Goal: Task Accomplishment & Management: Use online tool/utility

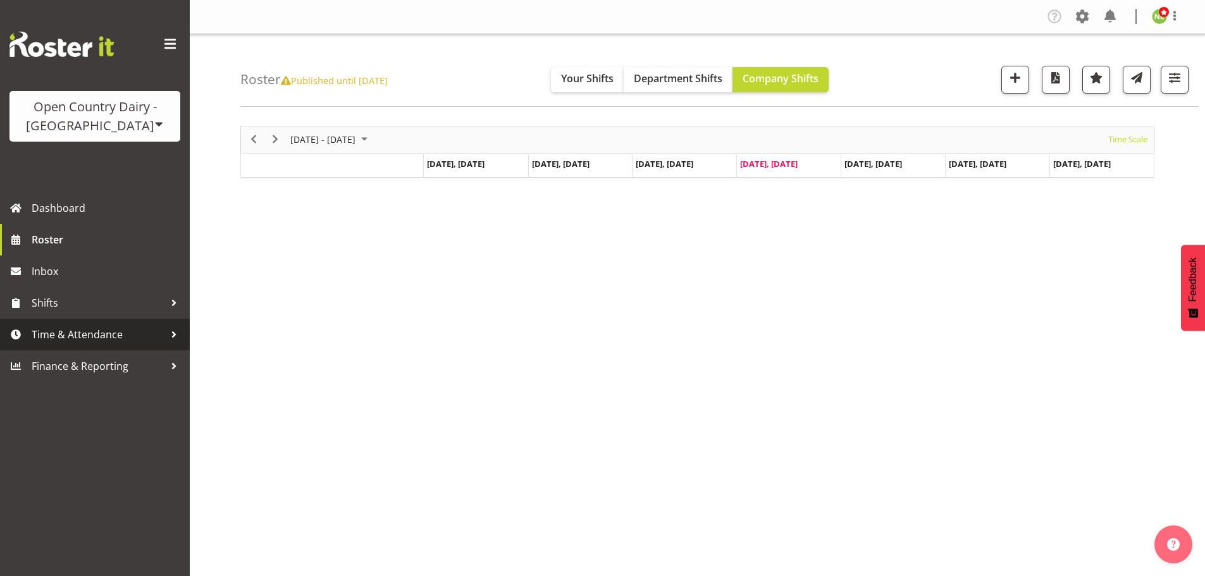
click at [101, 325] on span "Time & Attendance" at bounding box center [98, 334] width 133 height 19
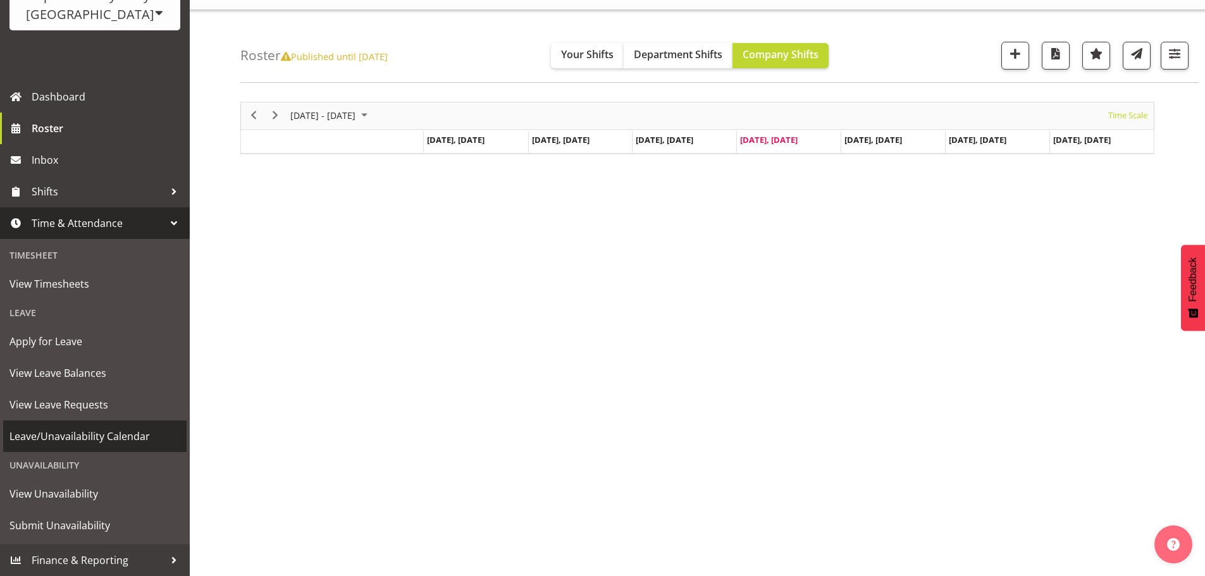
scroll to position [46, 0]
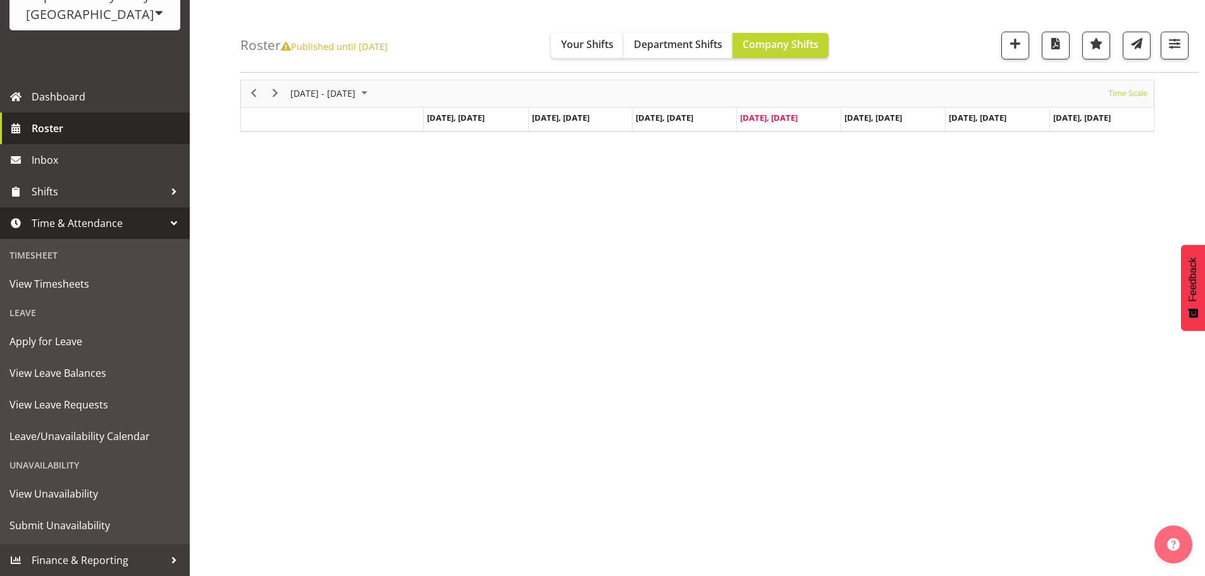
click at [58, 125] on span "Roster" at bounding box center [108, 128] width 152 height 19
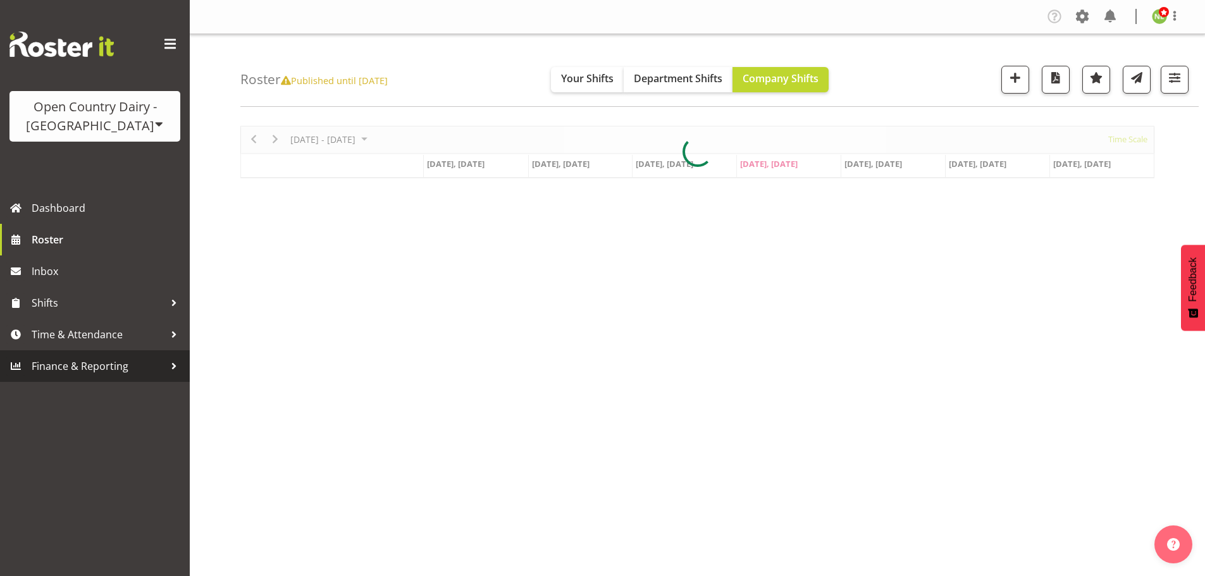
click at [78, 367] on span "Finance & Reporting" at bounding box center [98, 366] width 133 height 19
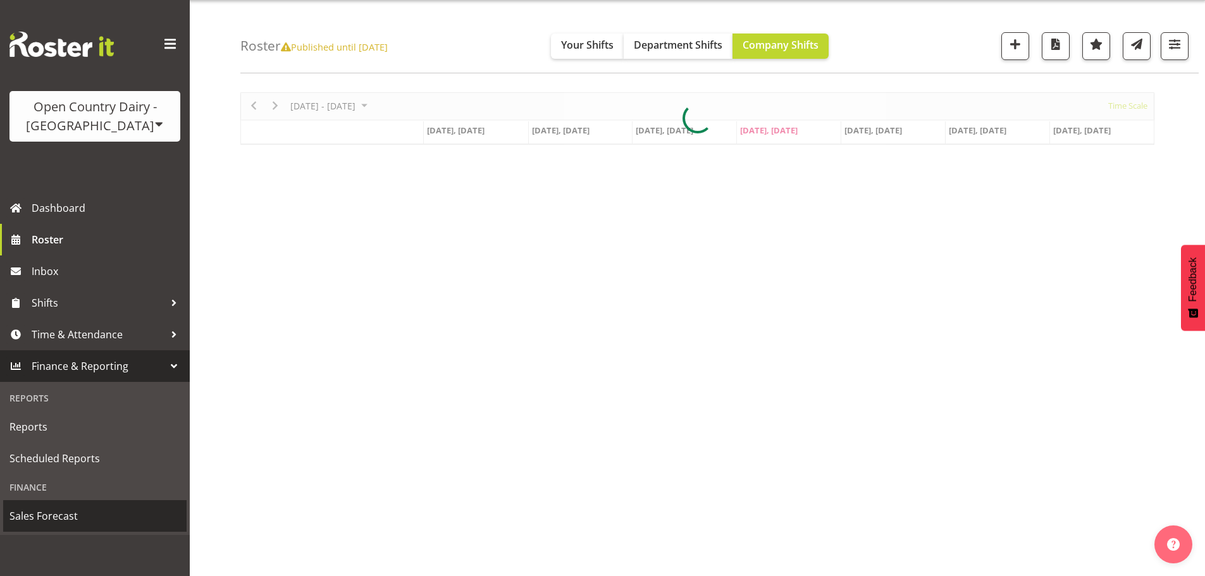
scroll to position [46, 0]
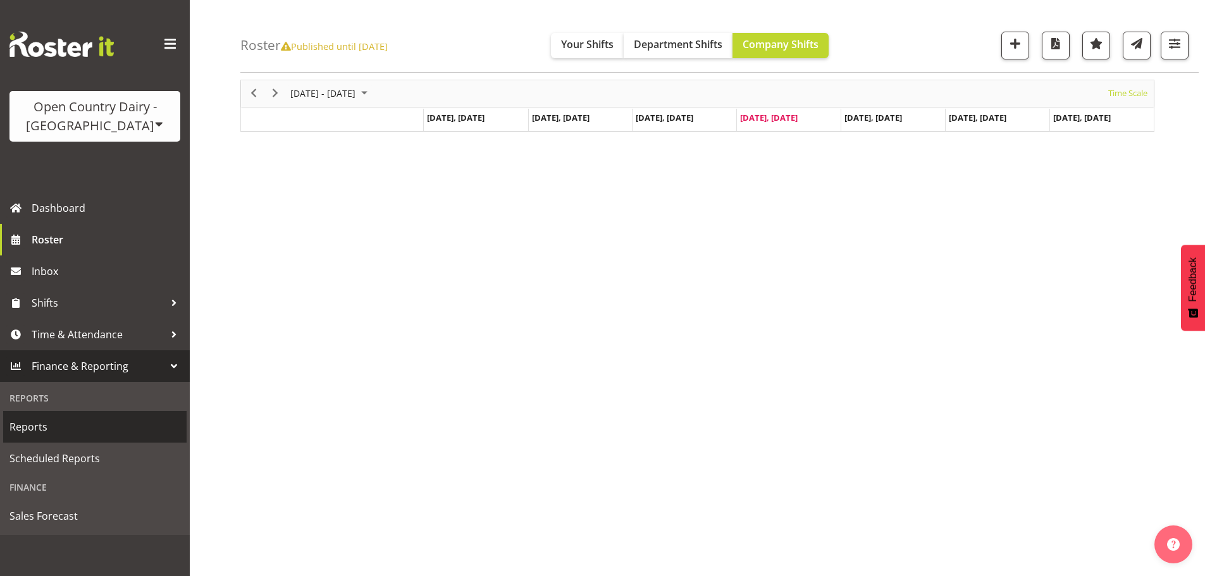
click at [42, 431] on span "Reports" at bounding box center [94, 427] width 171 height 19
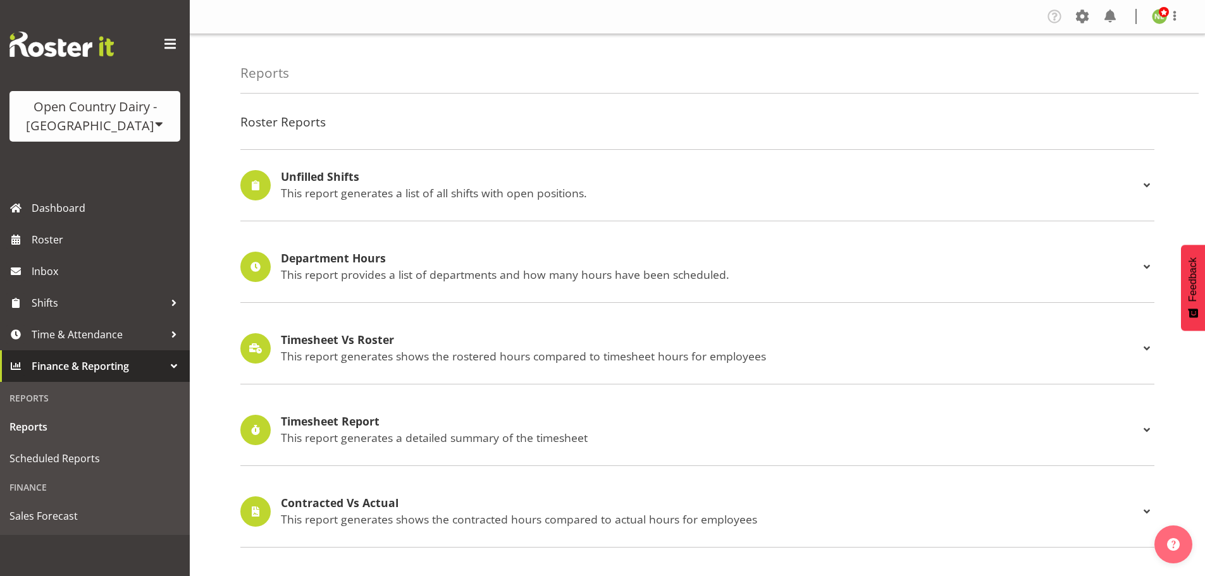
select select "9"
select select "2025"
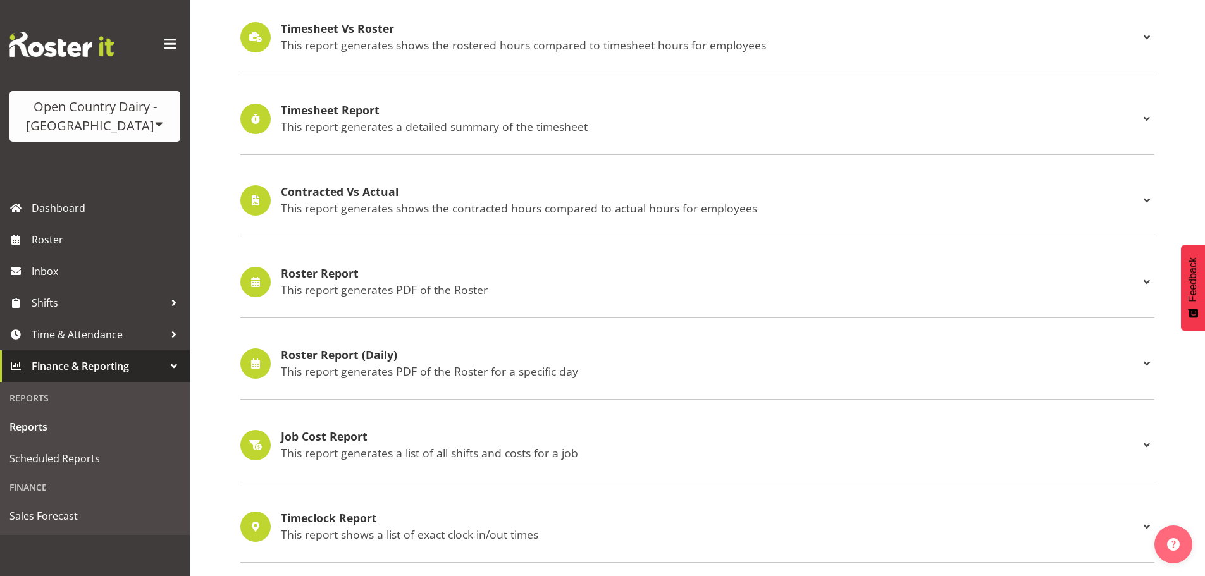
scroll to position [316, 0]
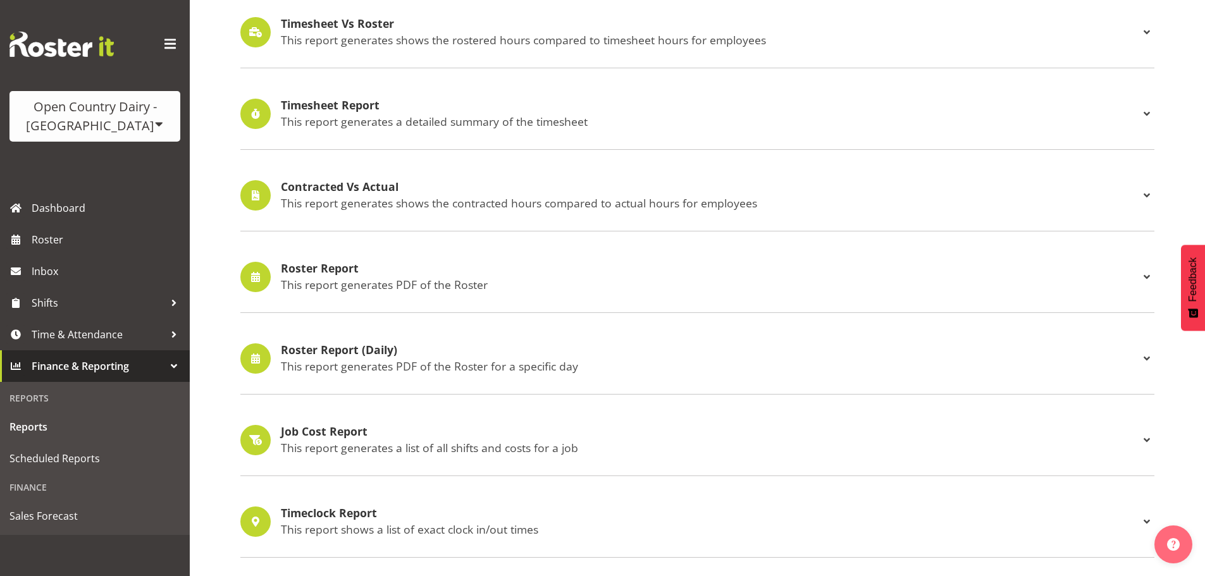
click at [348, 352] on h4 "Roster Report (Daily)" at bounding box center [710, 350] width 859 height 13
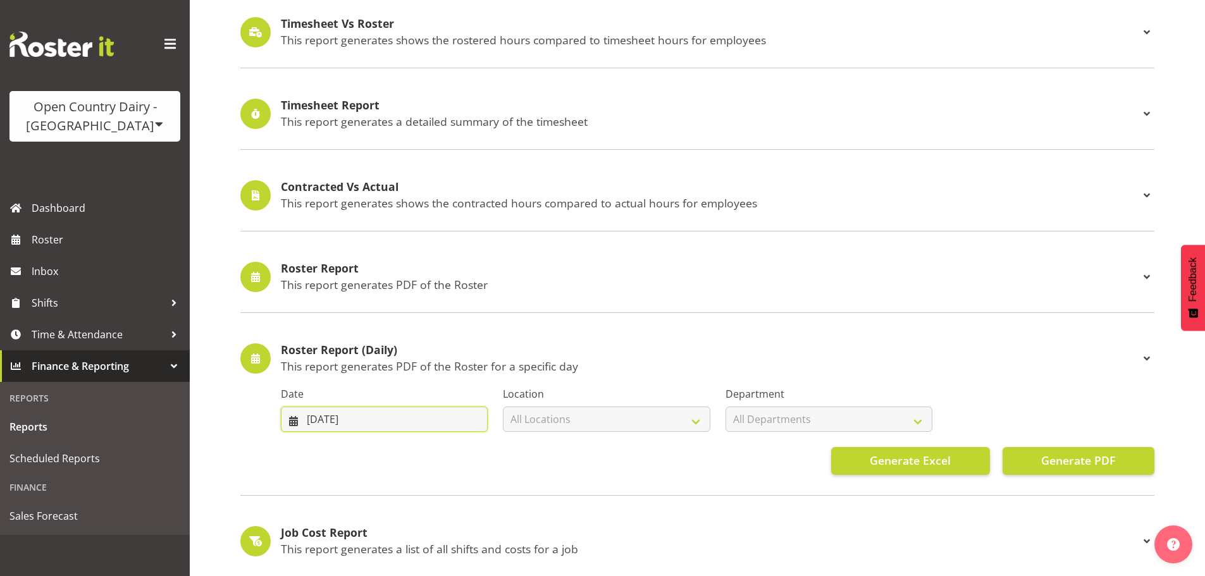
click at [376, 412] on input "09/10/2025" at bounding box center [384, 419] width 207 height 25
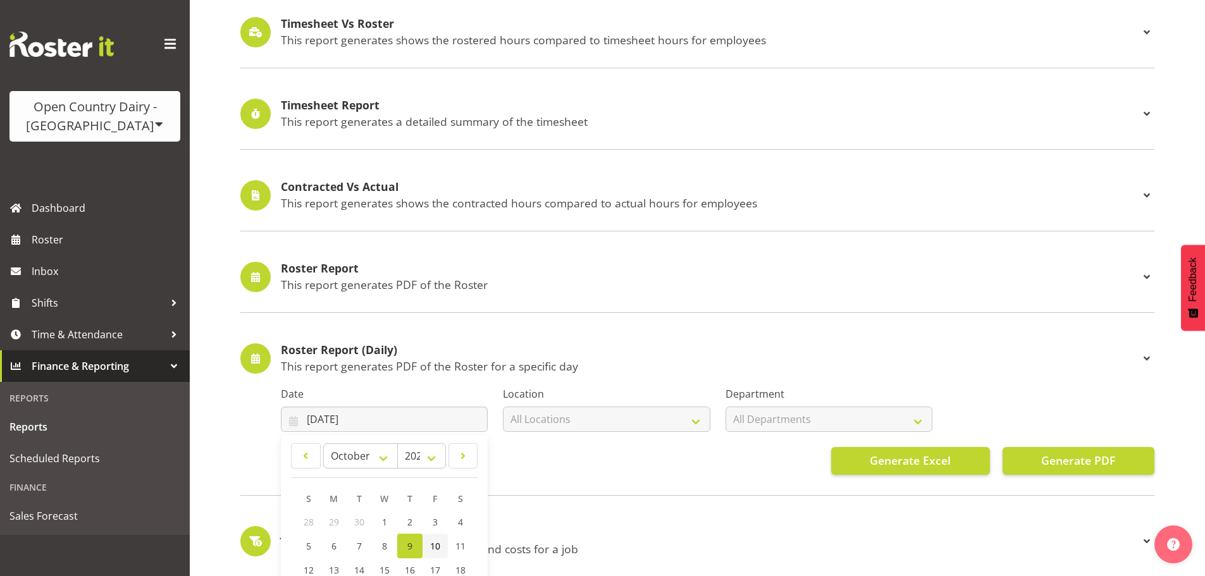
click at [435, 545] on span "10" at bounding box center [435, 546] width 10 height 12
type input "10/10/2025"
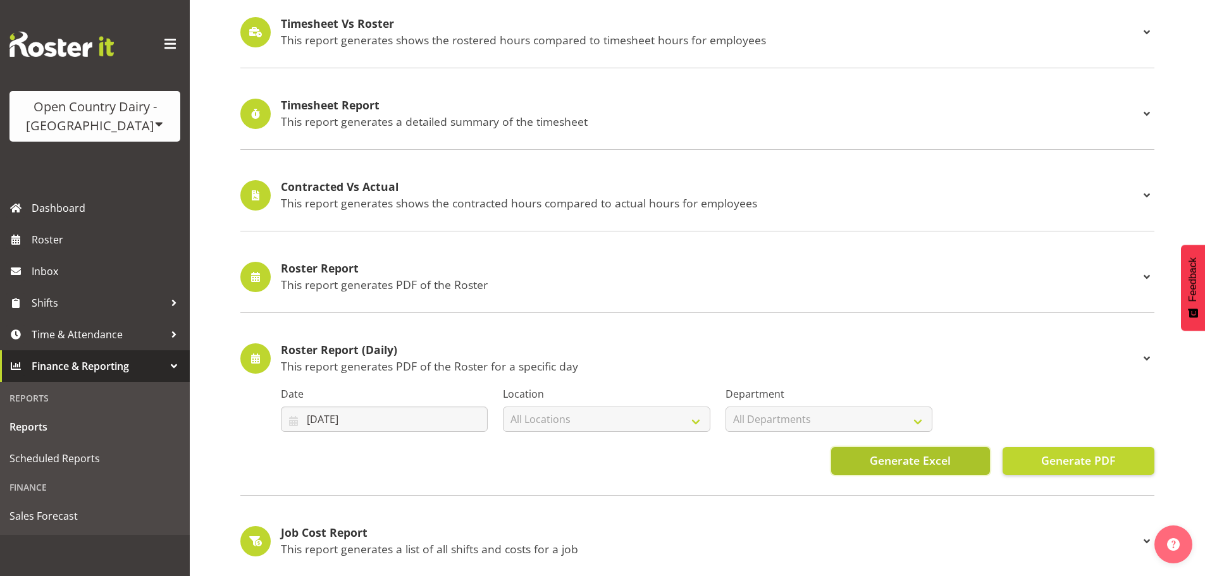
click at [947, 464] on span "Generate Excel" at bounding box center [910, 460] width 81 height 16
click at [126, 123] on div "Open Country Dairy - [GEOGRAPHIC_DATA]" at bounding box center [95, 116] width 146 height 38
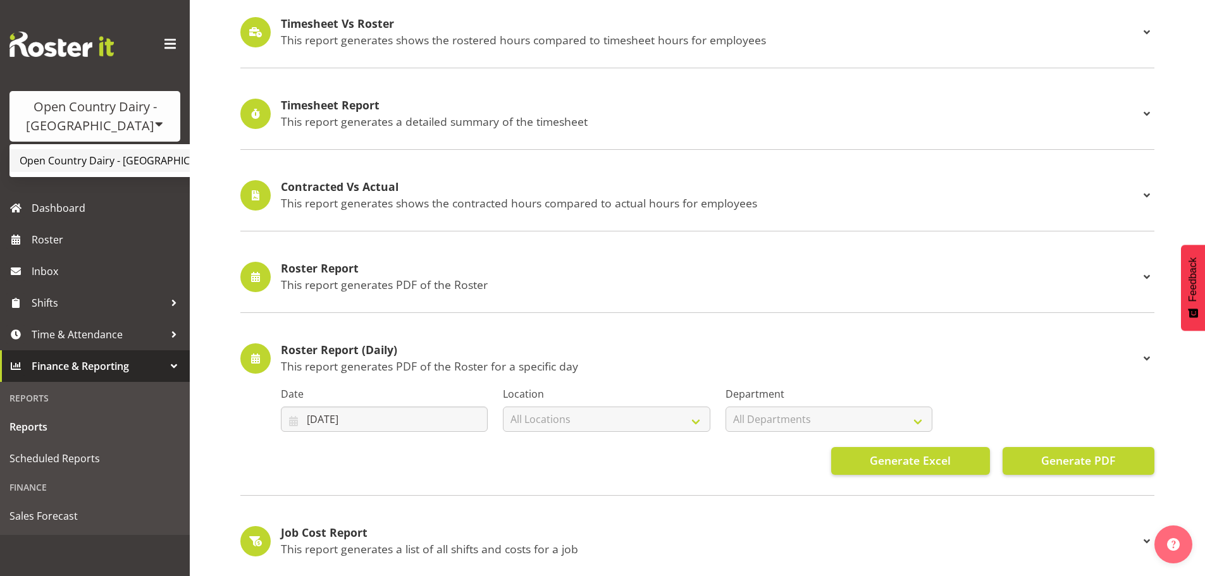
click at [92, 157] on link "Open Country Dairy - [GEOGRAPHIC_DATA]" at bounding box center [131, 160] width 244 height 23
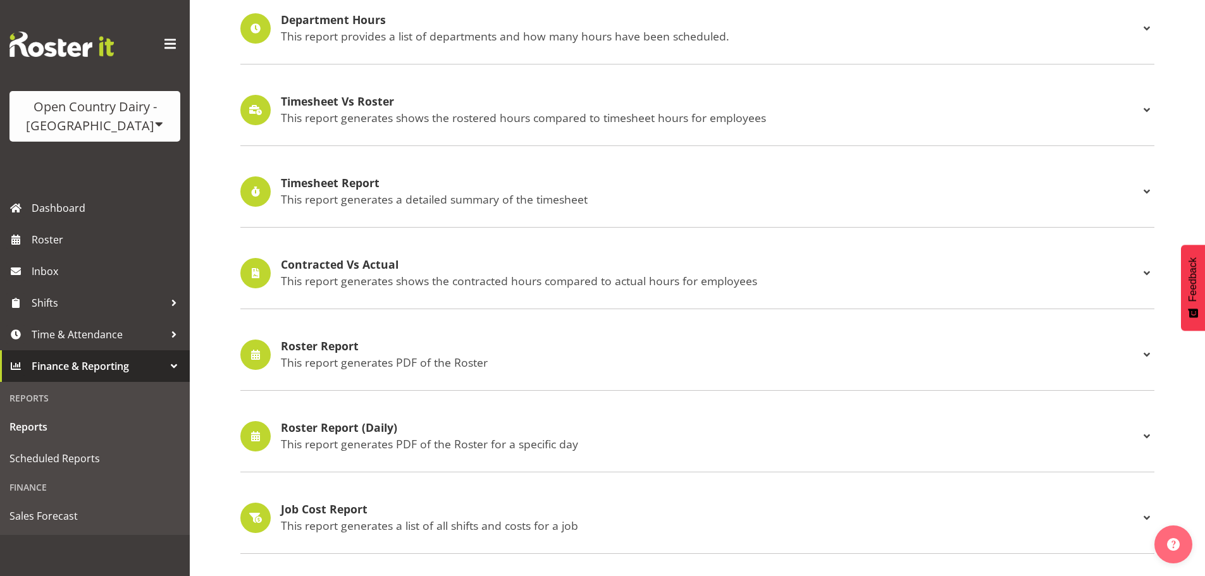
scroll to position [253, 0]
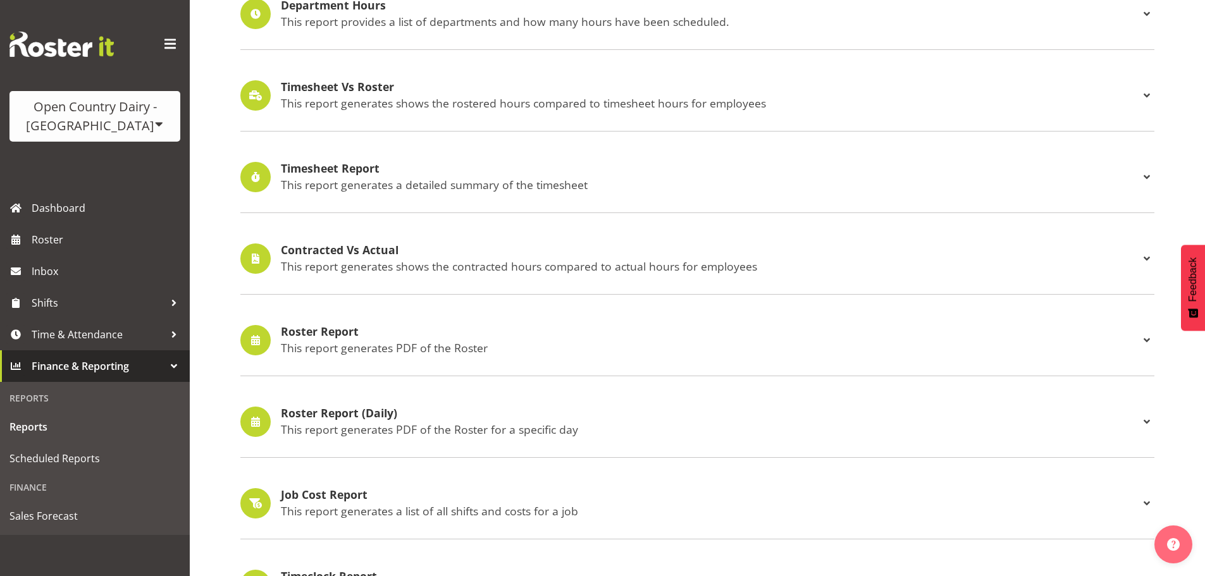
click at [348, 421] on div "Roster Report (Daily) This report generates PDF of the Roster for a specific day" at bounding box center [710, 421] width 859 height 29
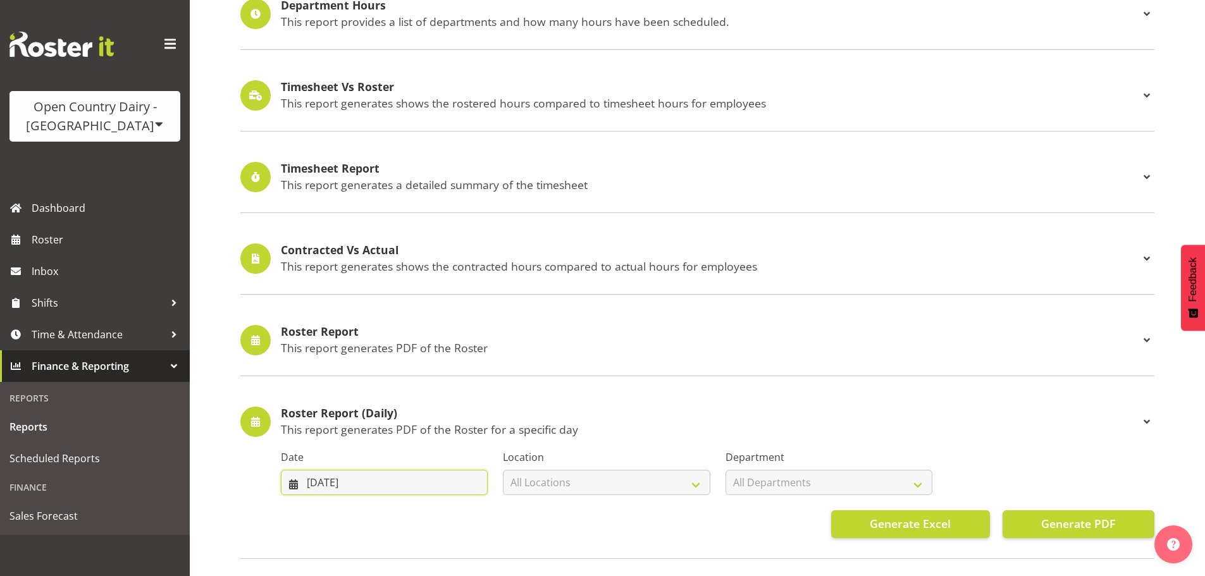
click at [361, 483] on input "09/10/2025" at bounding box center [384, 482] width 207 height 25
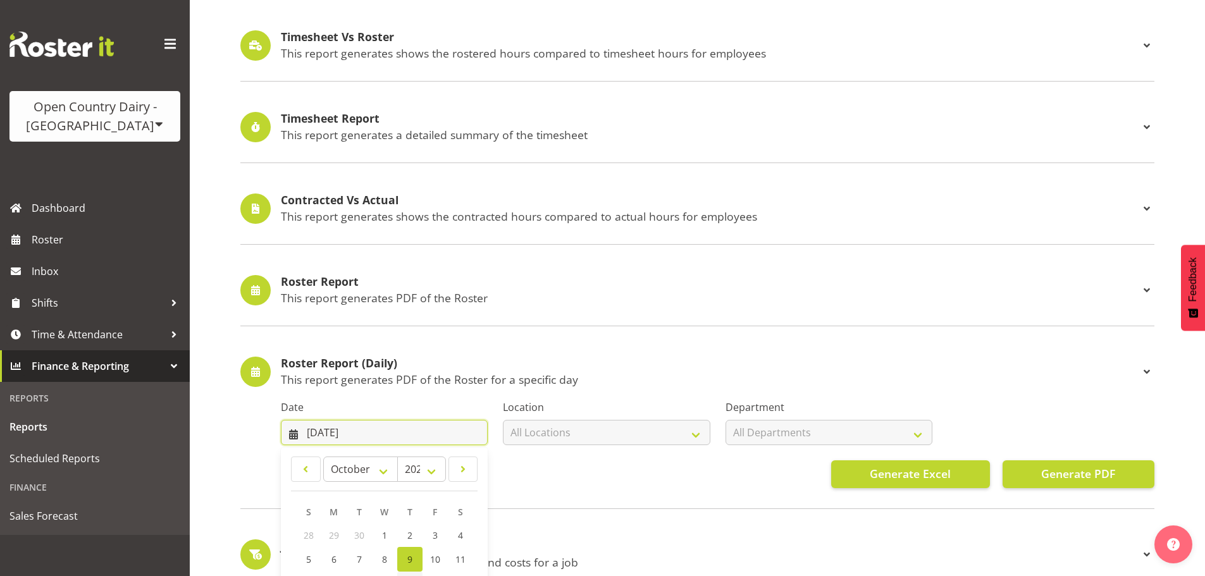
scroll to position [380, 0]
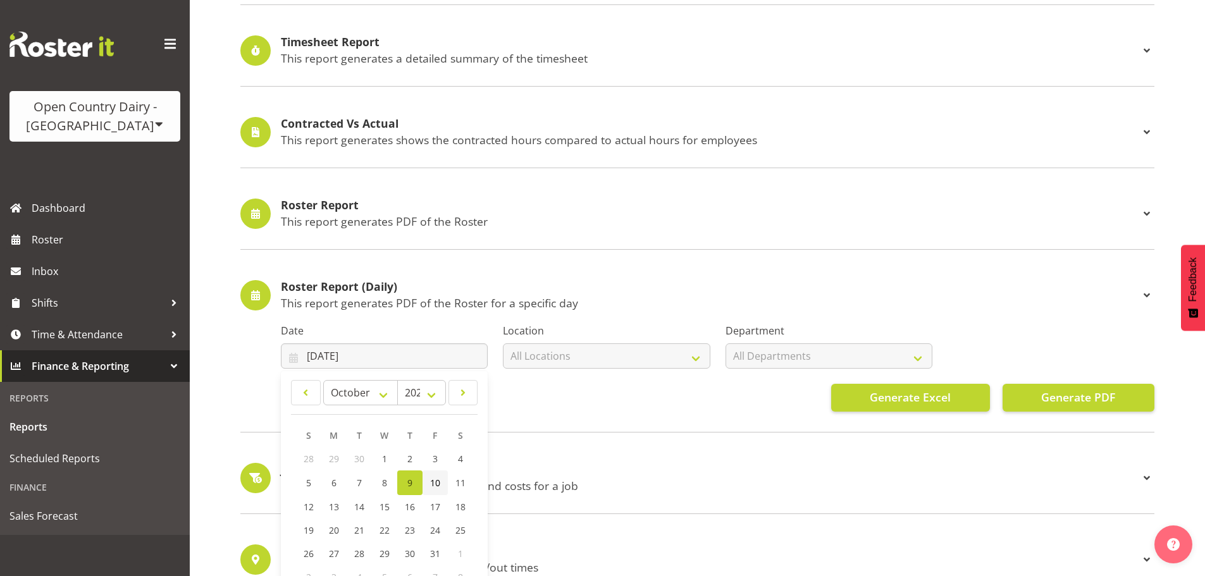
click at [433, 487] on span "10" at bounding box center [435, 483] width 10 height 12
type input "10/10/2025"
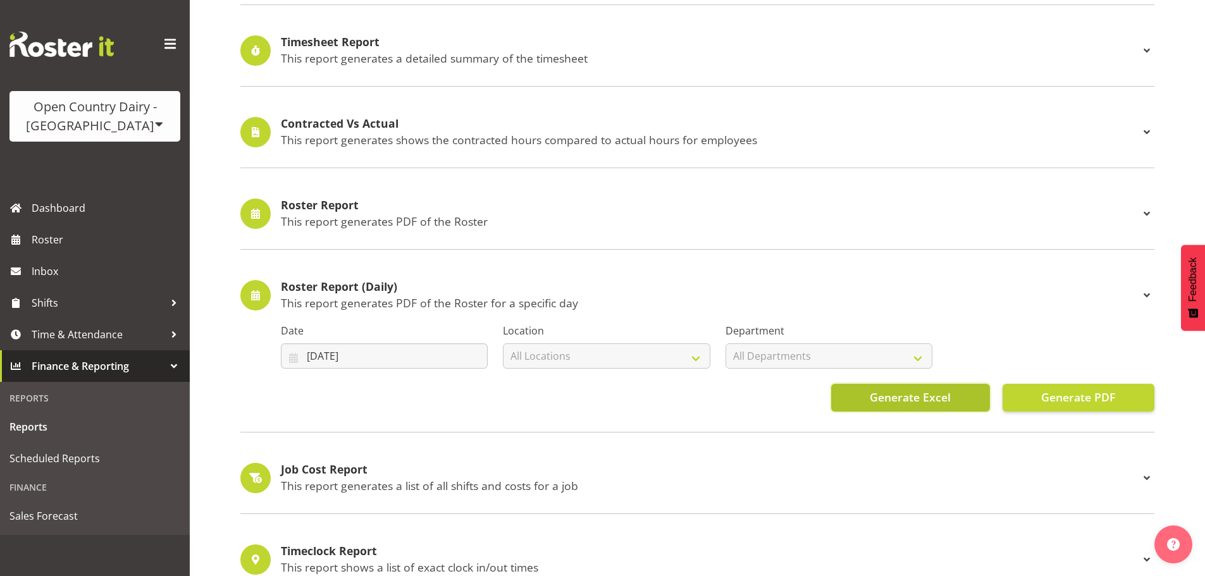
click at [948, 398] on span "Generate Excel" at bounding box center [910, 397] width 81 height 16
